Goal: Information Seeking & Learning: Learn about a topic

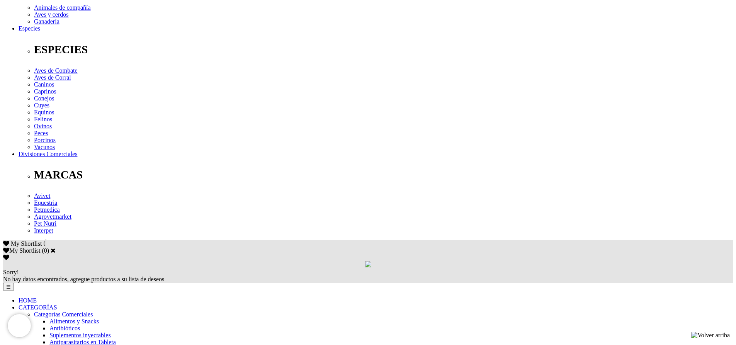
scroll to position [348, 0]
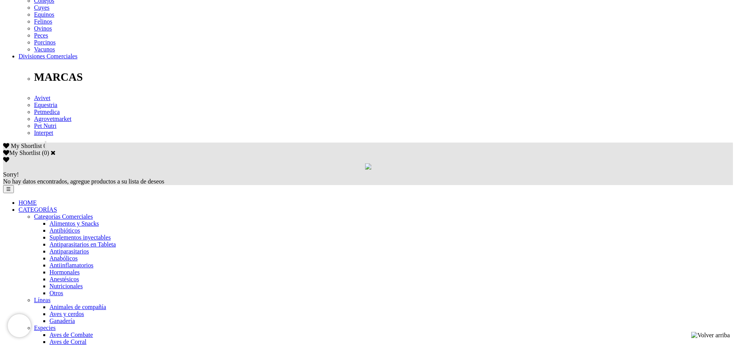
scroll to position [386, 0]
